Goal: Transaction & Acquisition: Subscribe to service/newsletter

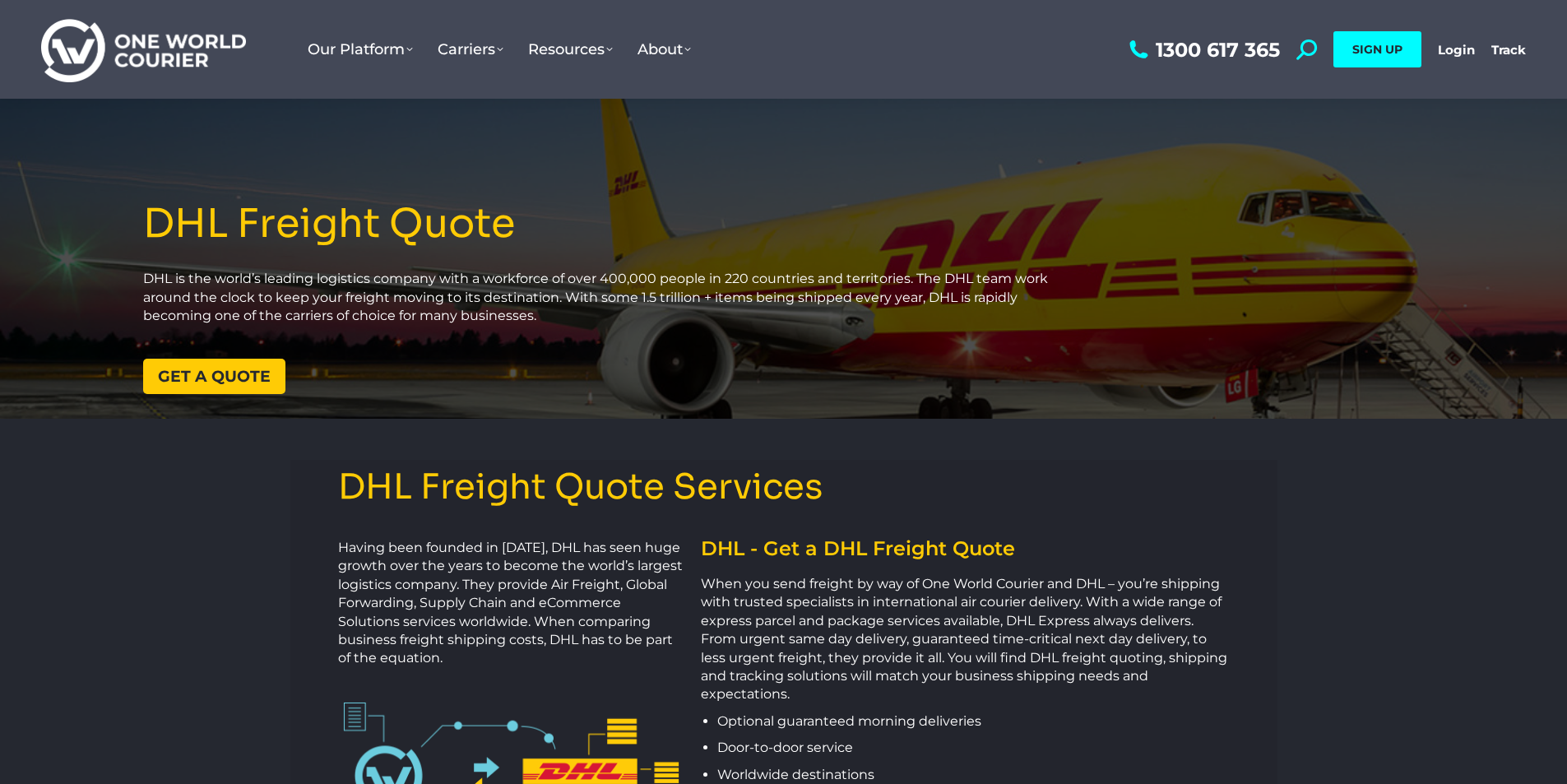
click at [209, 365] on link "Get a quote" at bounding box center [215, 376] width 142 height 35
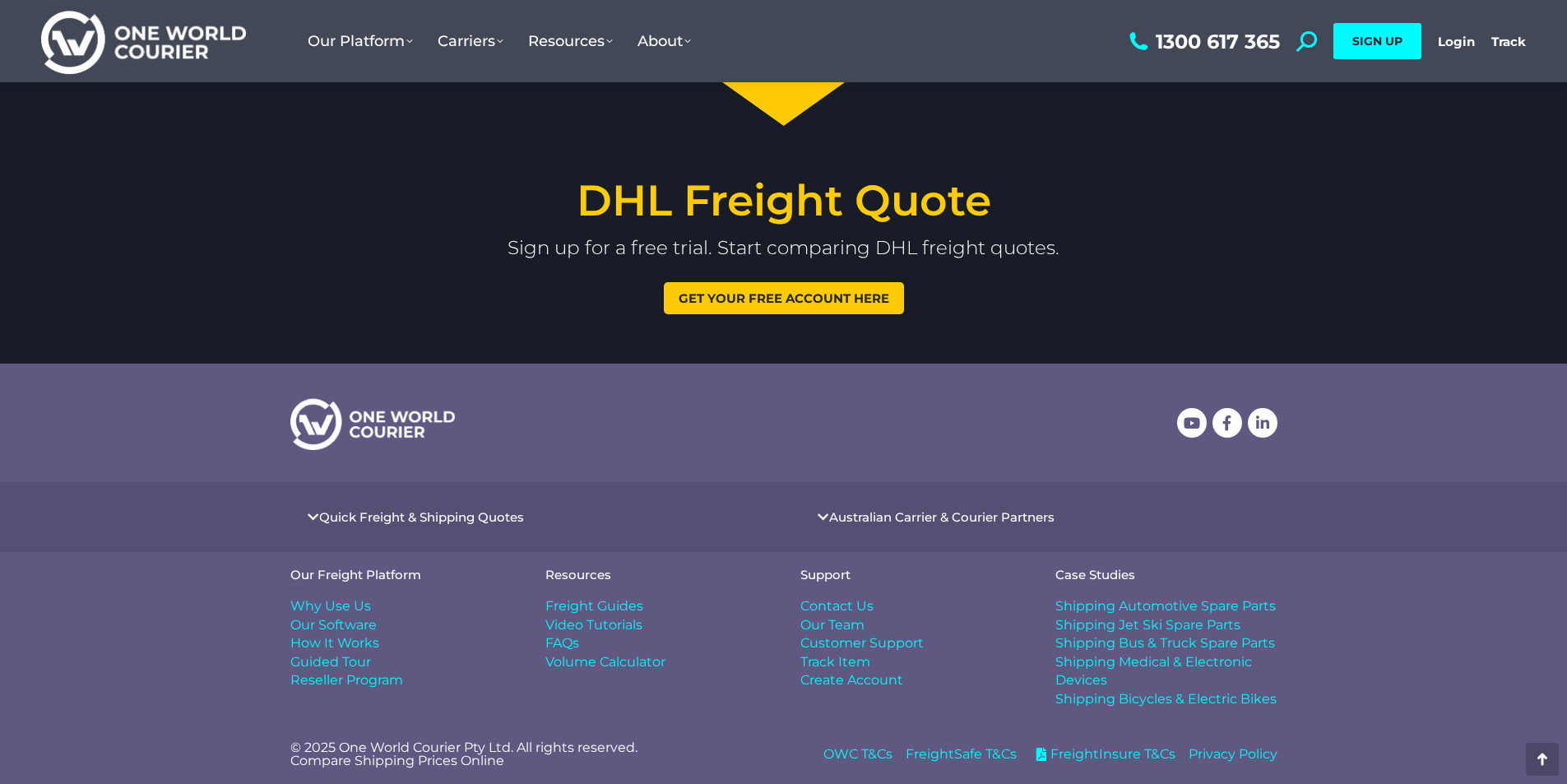
click at [714, 292] on span "Get your free account here" at bounding box center [784, 298] width 211 height 12
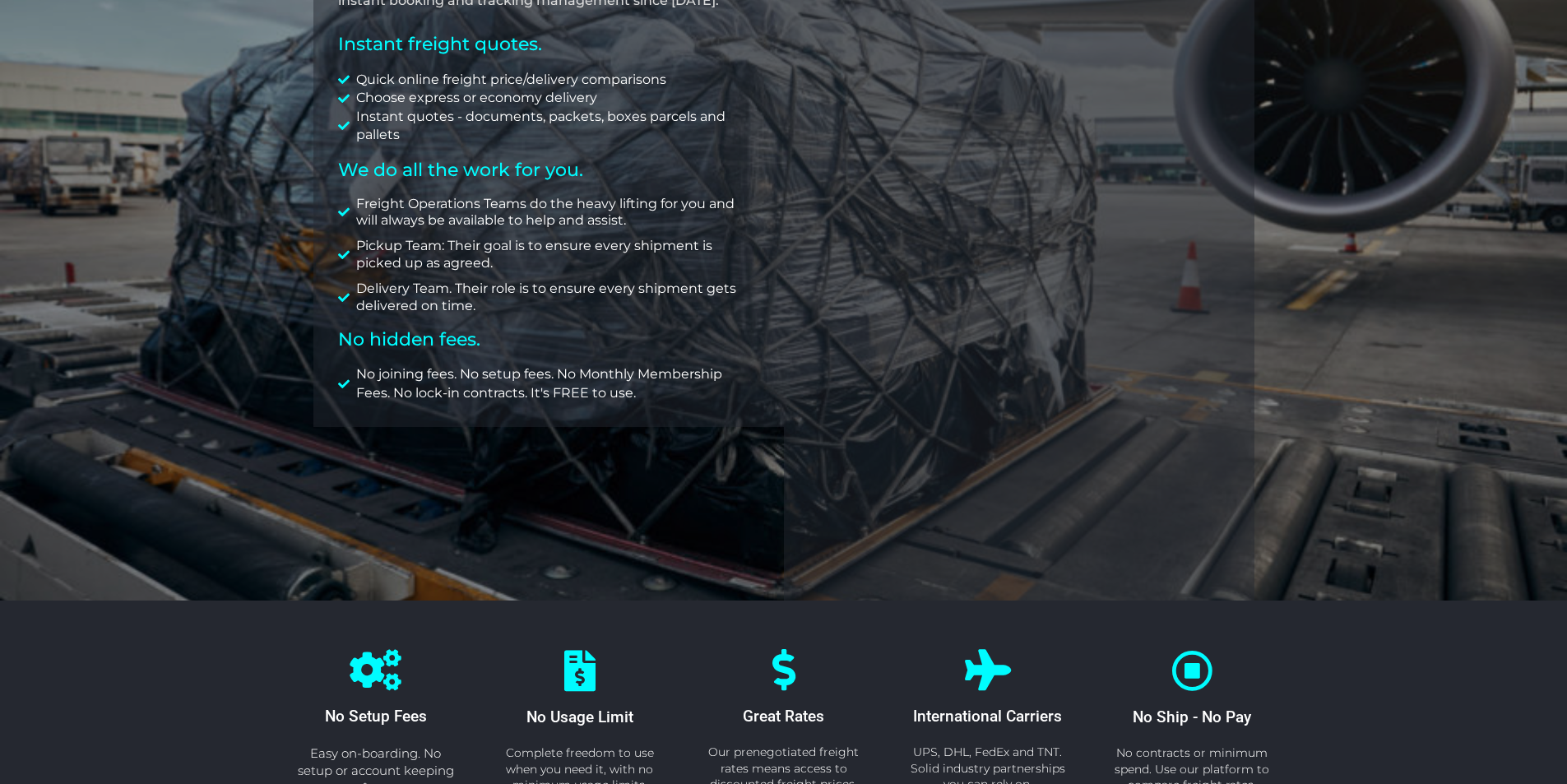
scroll to position [331, 0]
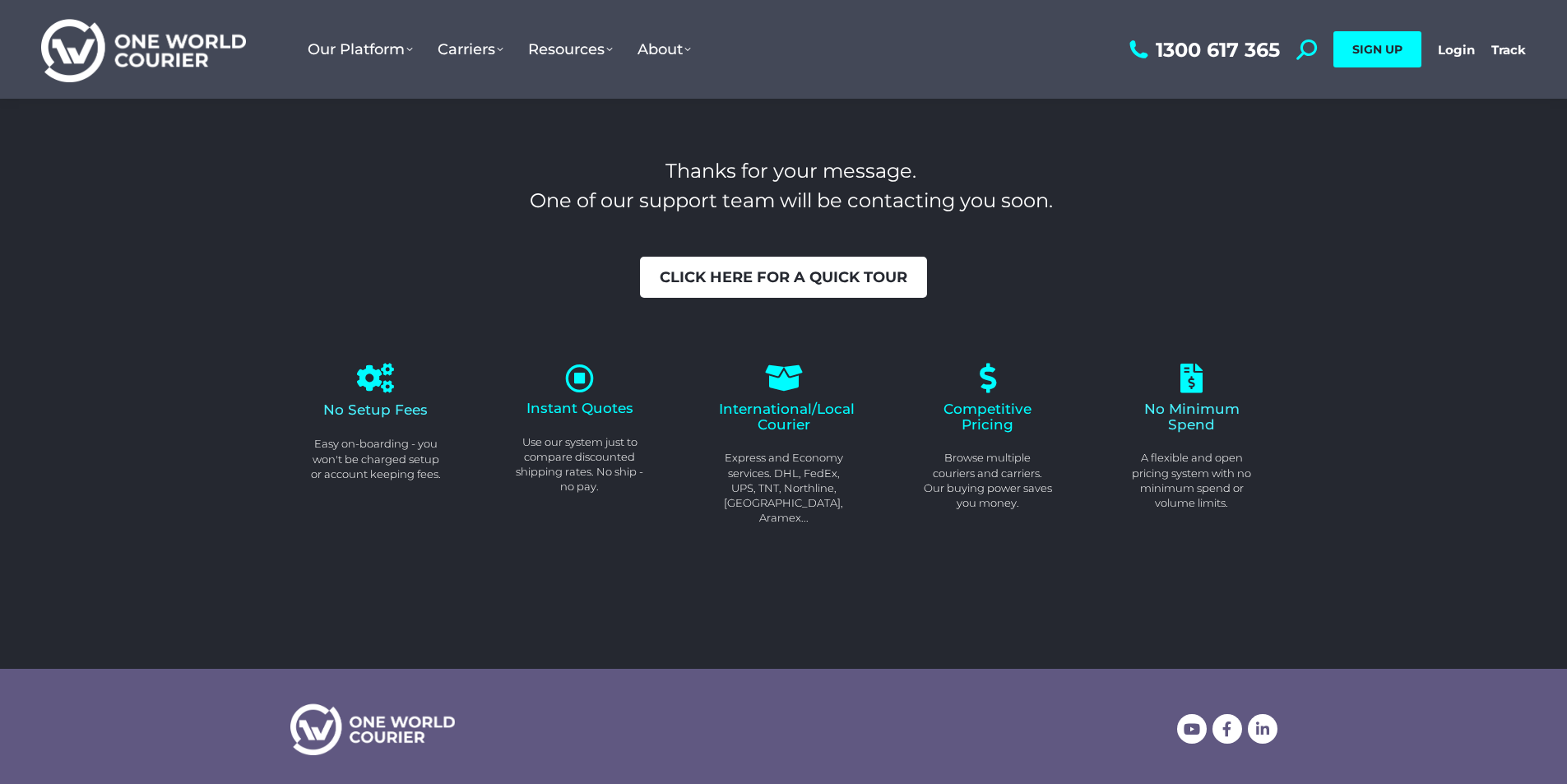
click at [769, 275] on span "Click here for a quick tour" at bounding box center [784, 277] width 248 height 15
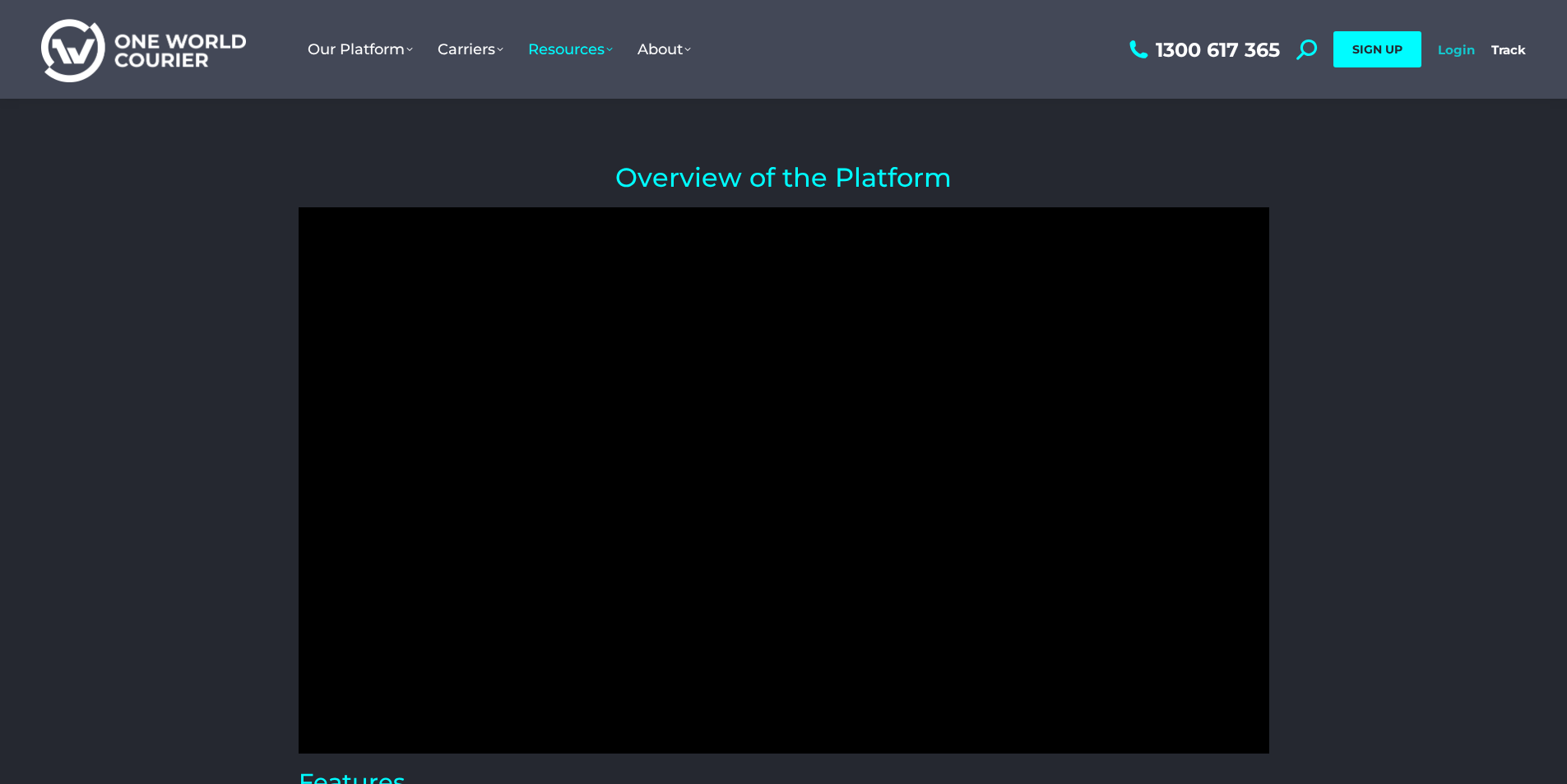
click at [1458, 47] on link "Login" at bounding box center [1457, 49] width 37 height 16
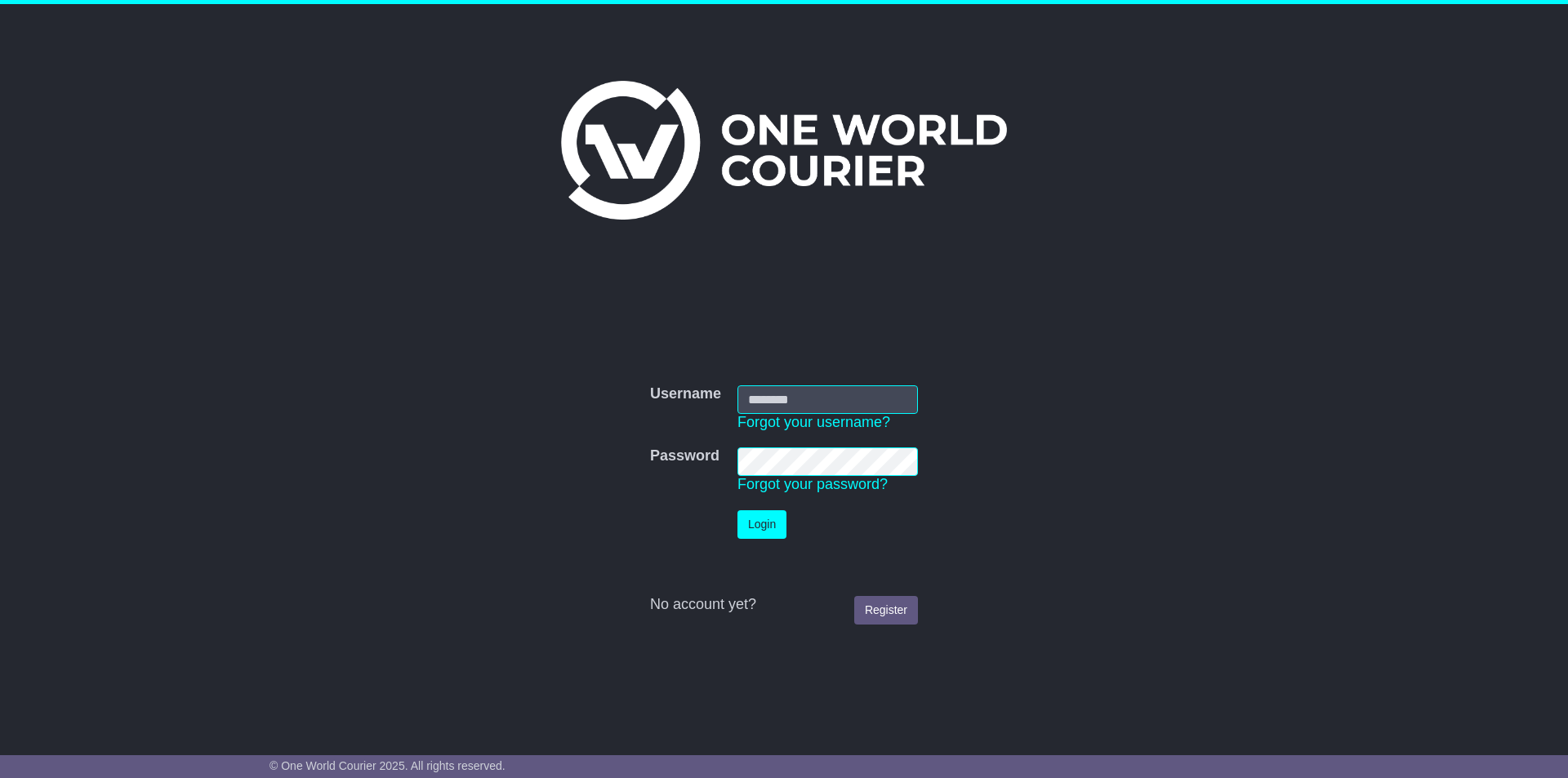
click at [770, 400] on input "Username" at bounding box center [827, 399] width 181 height 28
type input "**********"
click at [654, 454] on tr "Password Password Forgot your password?" at bounding box center [784, 471] width 285 height 62
click at [896, 606] on link "Register" at bounding box center [885, 609] width 63 height 28
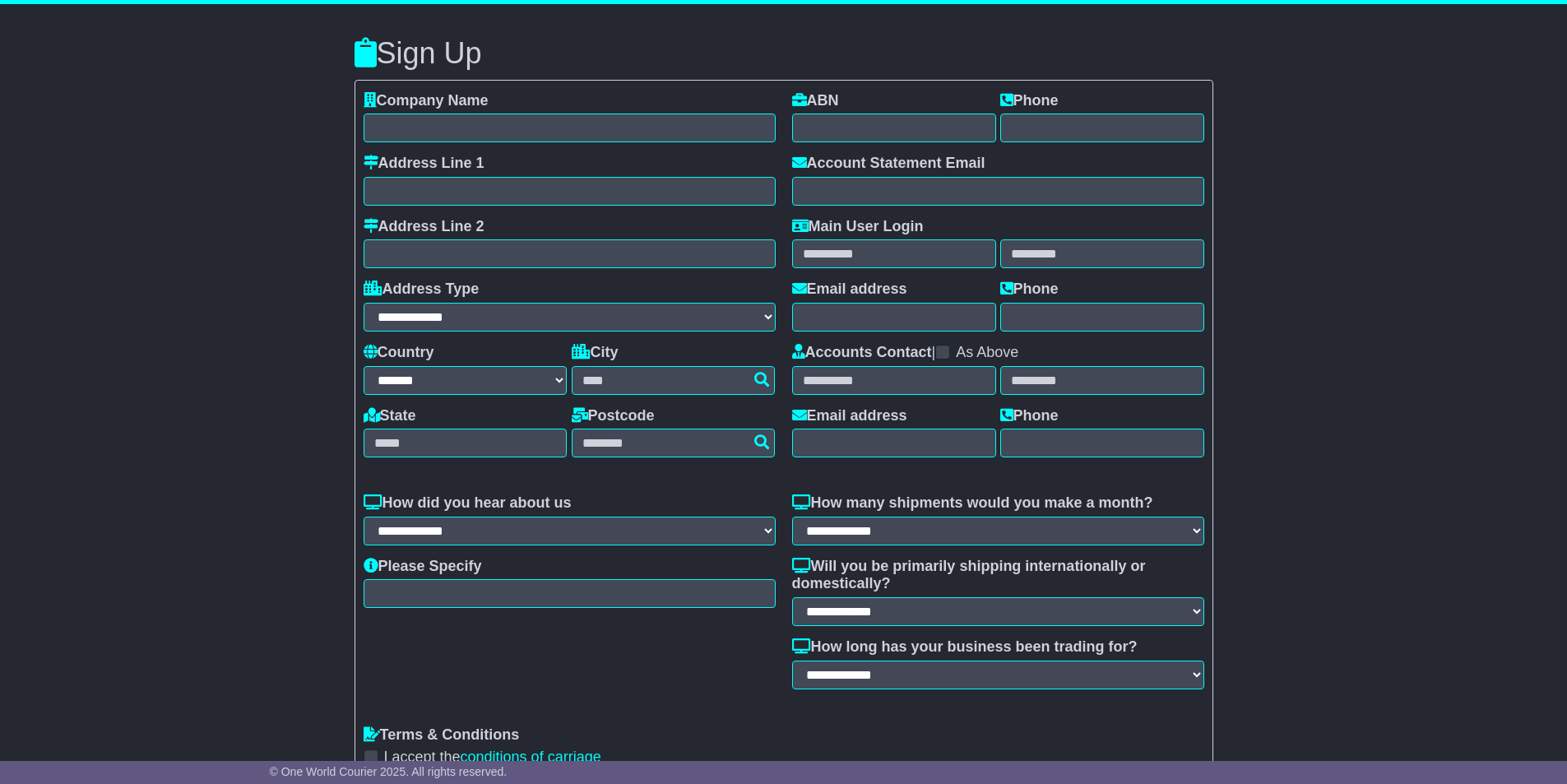
select select "**"
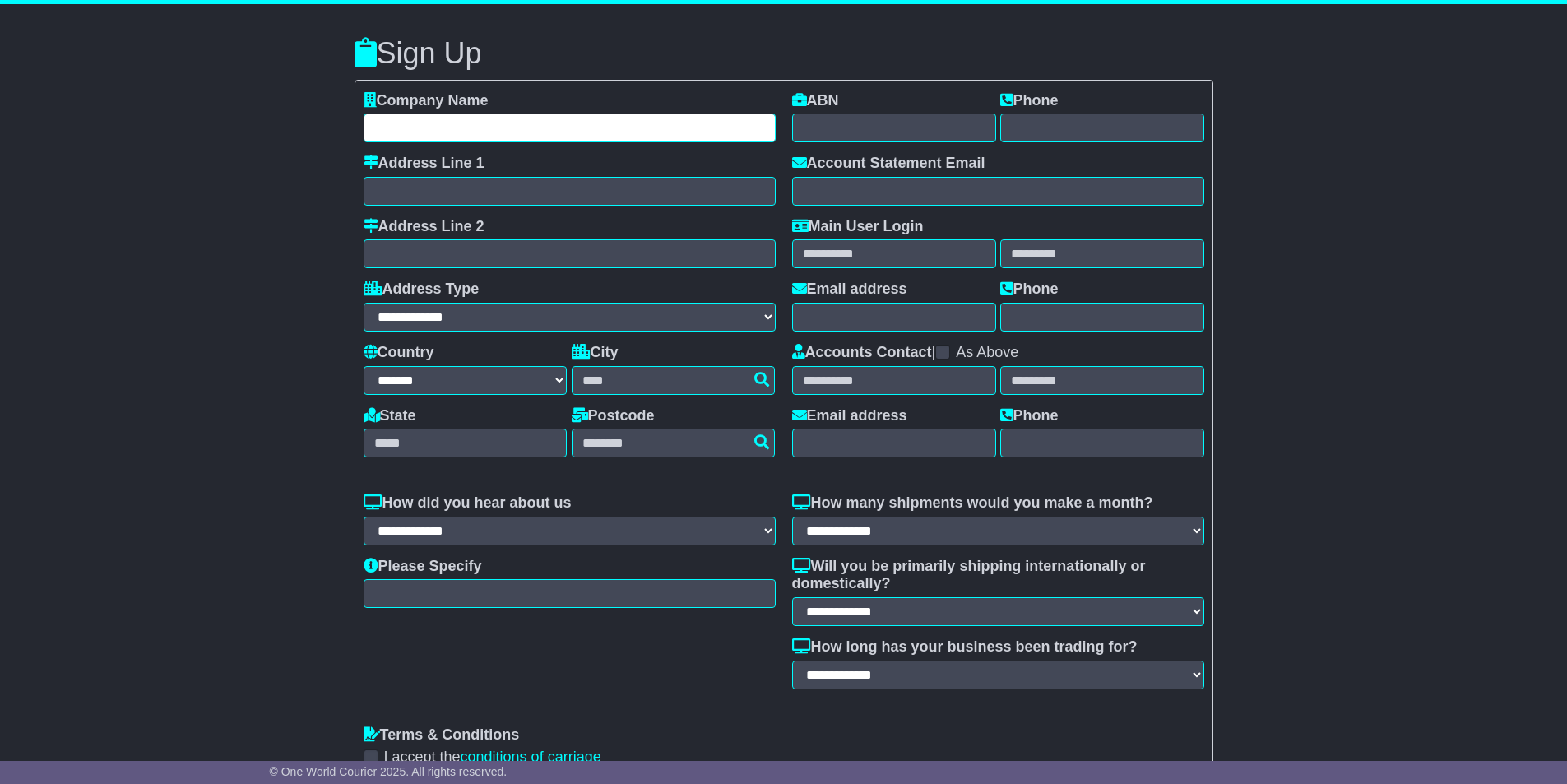
click at [455, 129] on input "text" at bounding box center [570, 128] width 413 height 29
